Goal: Task Accomplishment & Management: Use online tool/utility

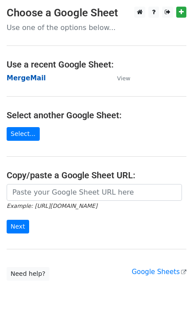
click at [34, 79] on strong "MergeMail" at bounding box center [26, 78] width 39 height 8
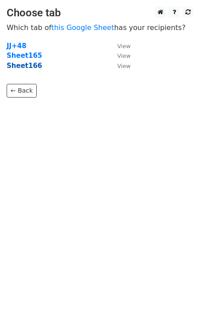
drag, startPoint x: 42, startPoint y: 74, endPoint x: 26, endPoint y: 68, distance: 17.1
click at [26, 68] on strong "Sheet166" at bounding box center [24, 66] width 35 height 8
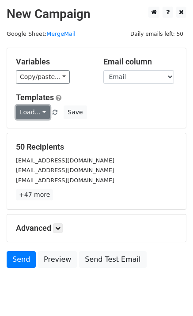
click at [35, 110] on link "Load..." at bounding box center [33, 113] width 34 height 14
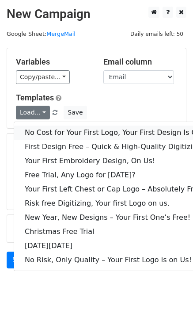
click at [48, 132] on link "No Cost for Your First Logo, Your First Design Is On Us!" at bounding box center [120, 132] width 212 height 14
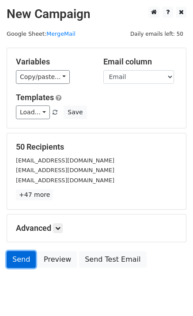
click at [15, 257] on link "Send" at bounding box center [21, 259] width 29 height 17
